Goal: Find specific page/section: Find specific page/section

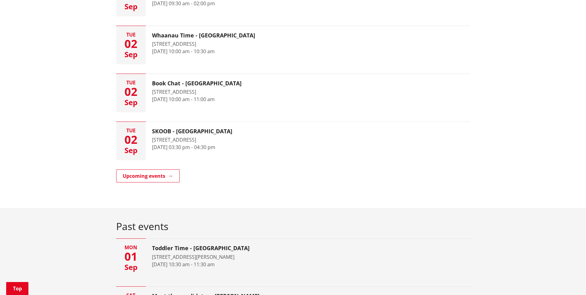
scroll to position [46, 0]
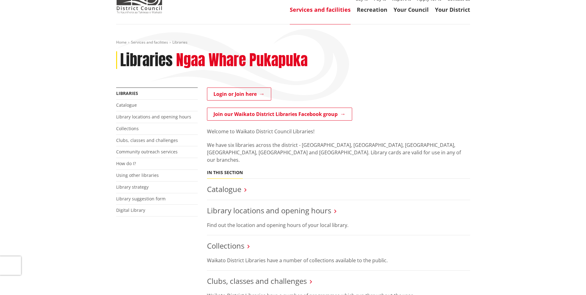
scroll to position [37, 0]
click at [259, 205] on link "Library locations and opening hours" at bounding box center [269, 210] width 124 height 10
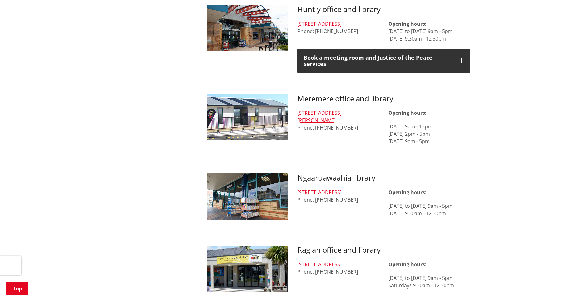
scroll to position [401, 0]
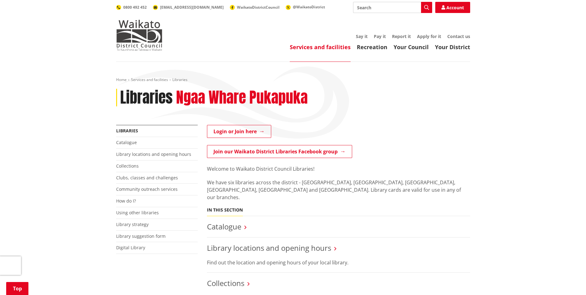
scroll to position [112, 0]
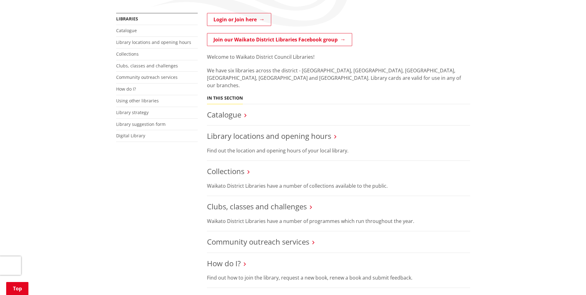
click at [280, 131] on link "Library locations and opening hours" at bounding box center [269, 136] width 124 height 10
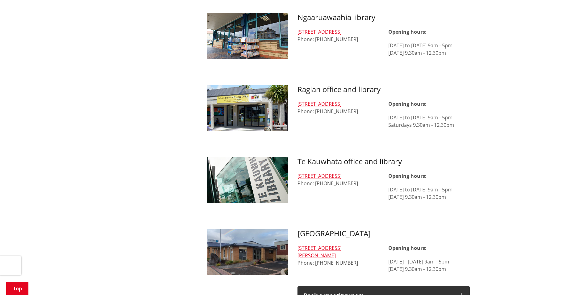
scroll to position [573, 0]
